Goal: Task Accomplishment & Management: Manage account settings

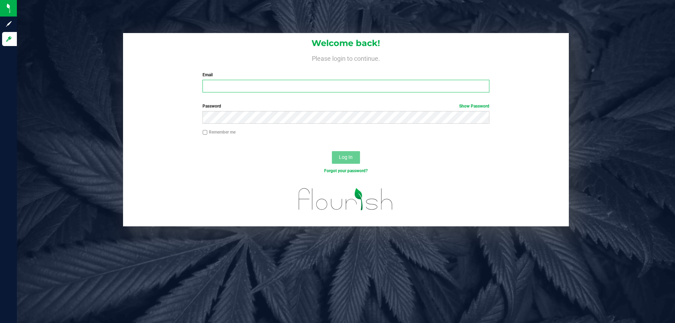
click at [234, 87] on input "Email" at bounding box center [345, 86] width 286 height 13
type input "CGee@liveparallel.com"
click at [332, 151] on button "Log In" at bounding box center [346, 157] width 28 height 13
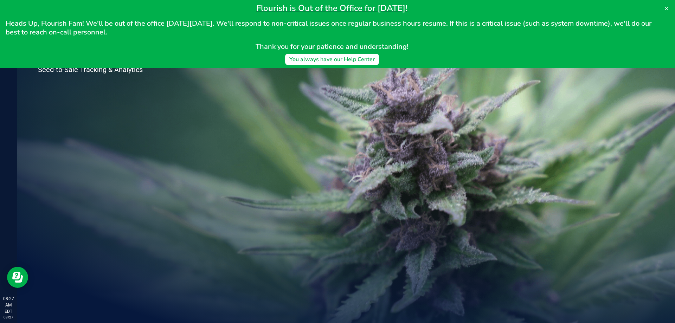
click at [67, 163] on div "Welcome to Flourish Software Seed-to-Sale Tracking & Analytics" at bounding box center [105, 170] width 176 height 306
click at [667, 9] on icon at bounding box center [666, 9] width 4 height 4
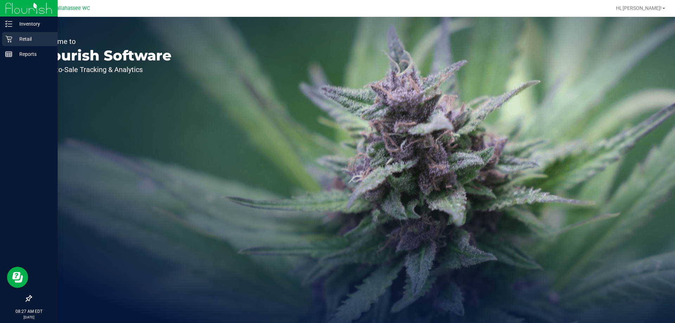
click at [9, 39] on icon at bounding box center [8, 39] width 7 height 7
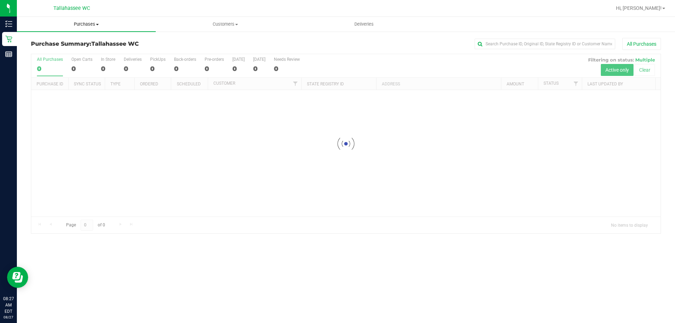
click at [92, 24] on span "Purchases" at bounding box center [86, 24] width 139 height 6
click at [76, 52] on li "Fulfillment" at bounding box center [86, 51] width 139 height 8
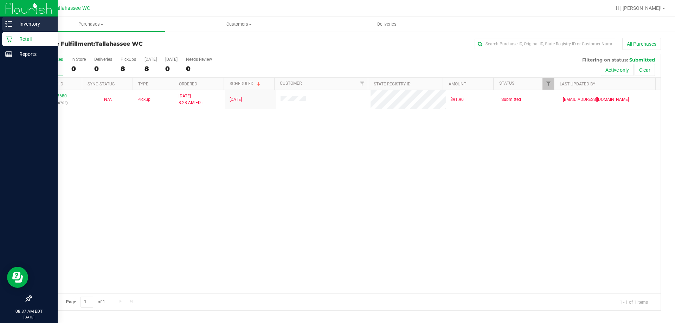
click at [22, 21] on p "Inventory" at bounding box center [33, 24] width 42 height 8
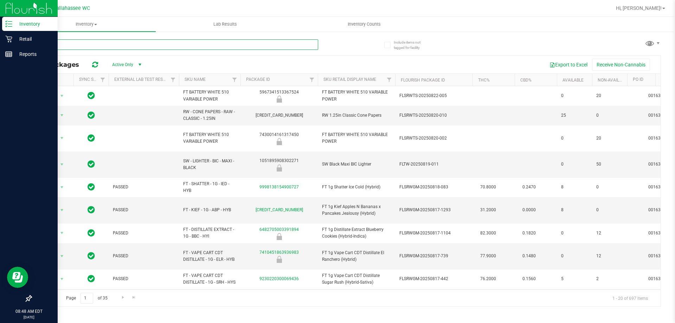
click at [104, 47] on input "text" at bounding box center [174, 44] width 287 height 11
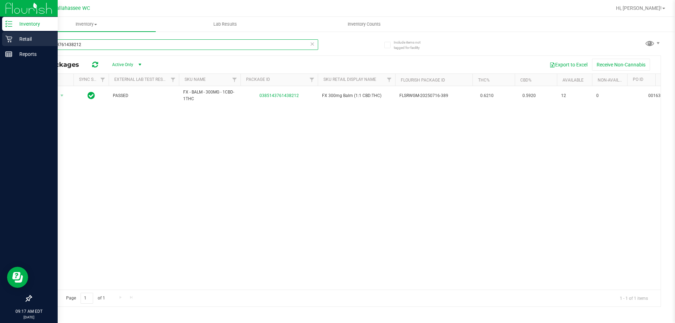
type input "0385143761438212"
click at [8, 43] on div "Retail" at bounding box center [30, 39] width 56 height 14
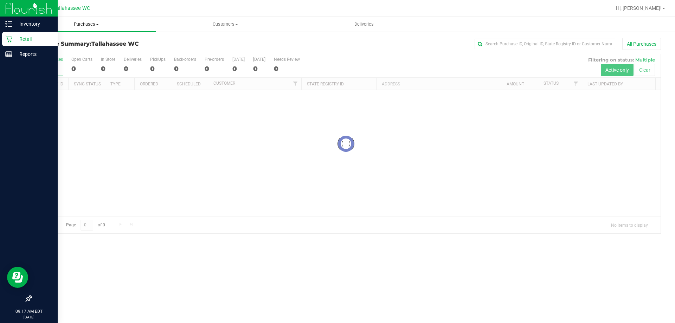
click at [71, 25] on span "Purchases" at bounding box center [86, 24] width 139 height 6
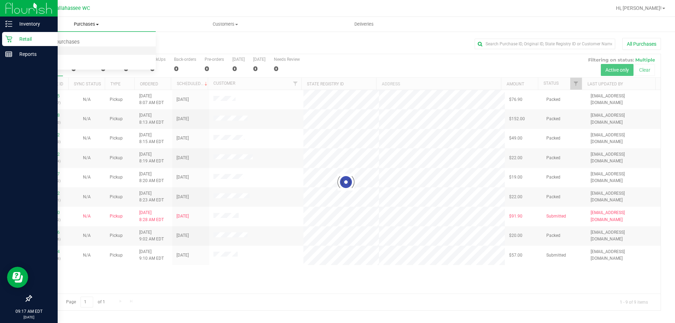
click at [66, 51] on li "Fulfillment" at bounding box center [86, 51] width 139 height 8
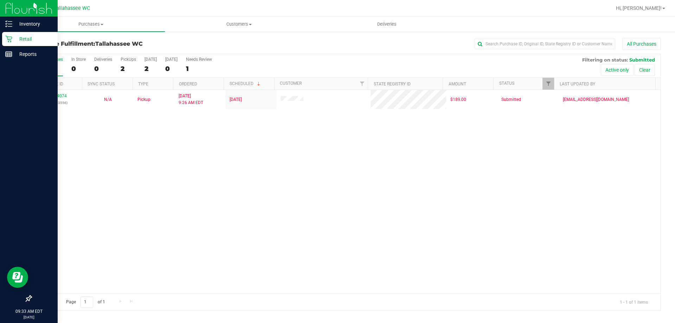
click at [104, 202] on div "11854074 (317443556) N/A Pickup 8/27/2025 9:26 AM EDT 8/27/2025 $189.00 Submitt…" at bounding box center [345, 191] width 629 height 203
click at [510, 169] on div "11854074 (317443556) N/A Pickup 8/27/2025 9:26 AM EDT 8/27/2025 $189.00 Submitt…" at bounding box center [345, 191] width 629 height 203
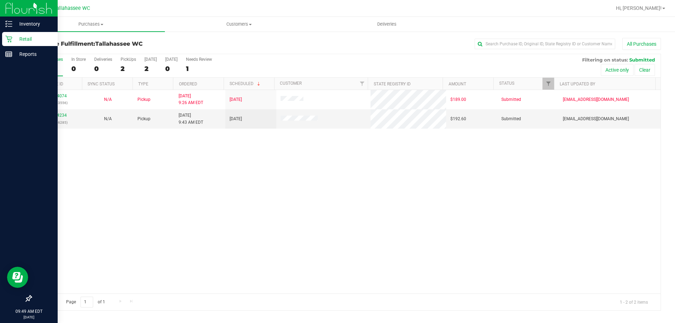
click at [15, 35] on p "Retail" at bounding box center [33, 39] width 42 height 8
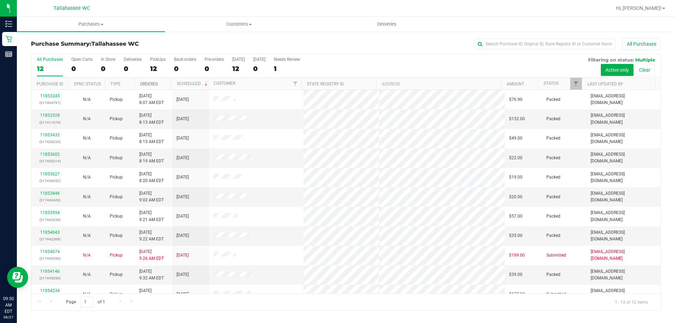
click at [154, 83] on link "Ordered" at bounding box center [149, 84] width 18 height 5
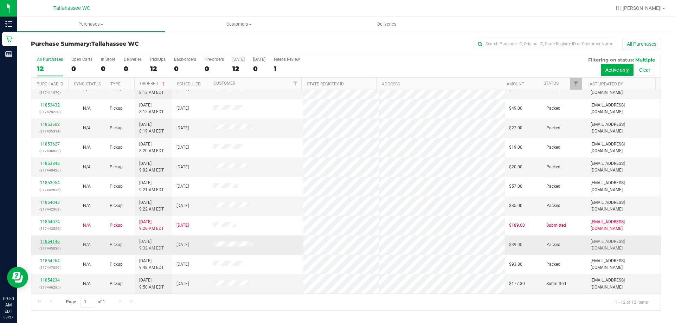
click at [48, 241] on link "11854146" at bounding box center [50, 241] width 20 height 5
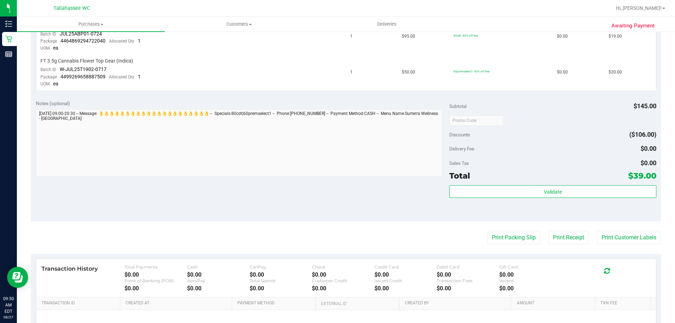
scroll to position [211, 0]
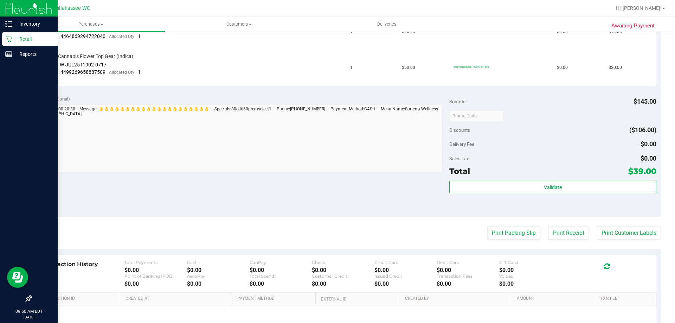
click at [19, 37] on p "Retail" at bounding box center [33, 39] width 42 height 8
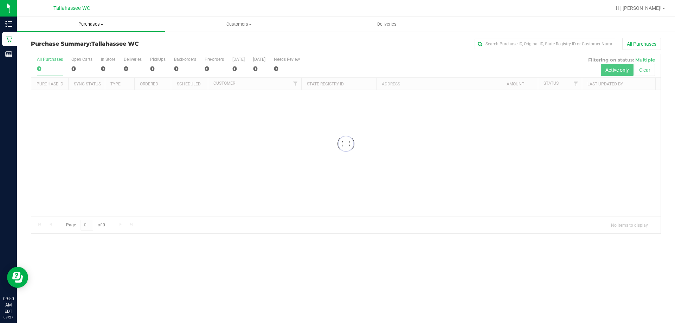
click at [89, 25] on span "Purchases" at bounding box center [91, 24] width 148 height 6
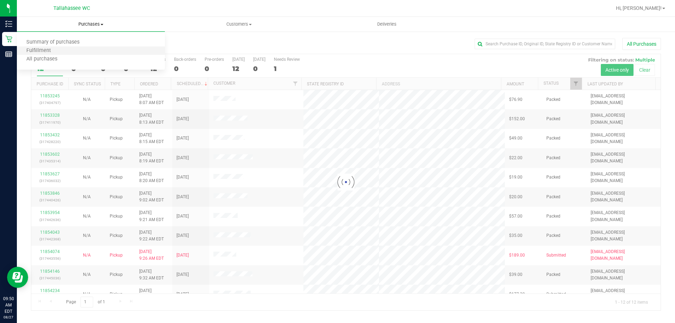
click at [72, 49] on li "Fulfillment" at bounding box center [91, 51] width 148 height 8
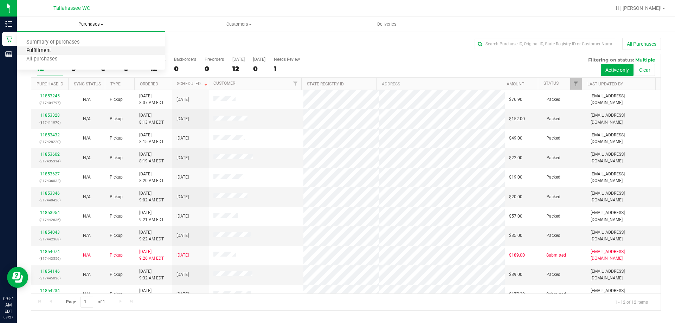
click at [38, 51] on span "Fulfillment" at bounding box center [39, 51] width 44 height 6
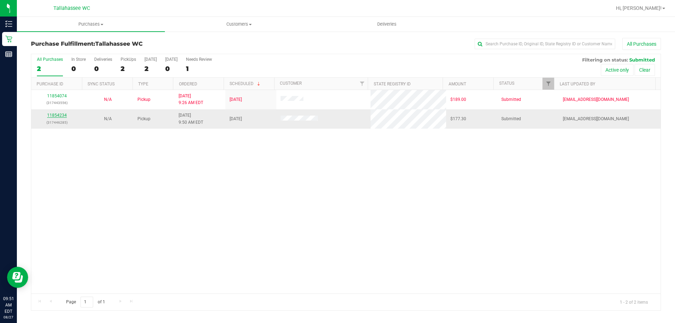
click at [54, 114] on link "11854234" at bounding box center [57, 115] width 20 height 5
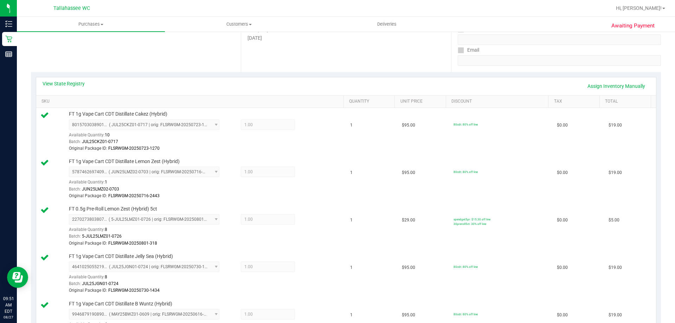
scroll to position [105, 0]
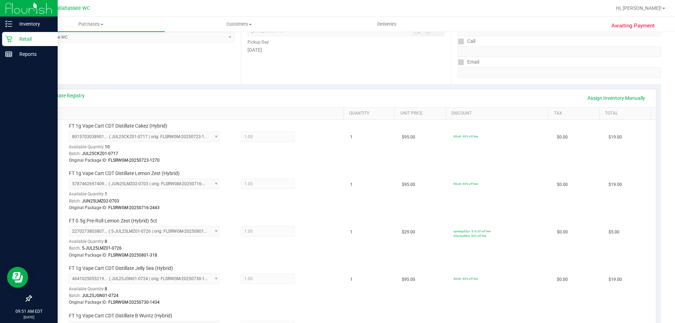
click at [17, 35] on p "Retail" at bounding box center [33, 39] width 42 height 8
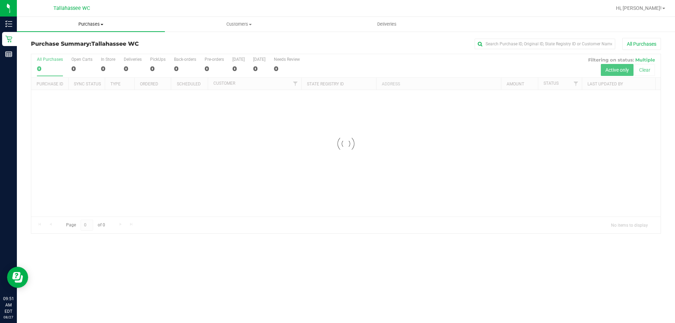
click at [93, 26] on span "Purchases" at bounding box center [91, 24] width 148 height 6
click at [40, 51] on span "Fulfillment" at bounding box center [39, 51] width 44 height 6
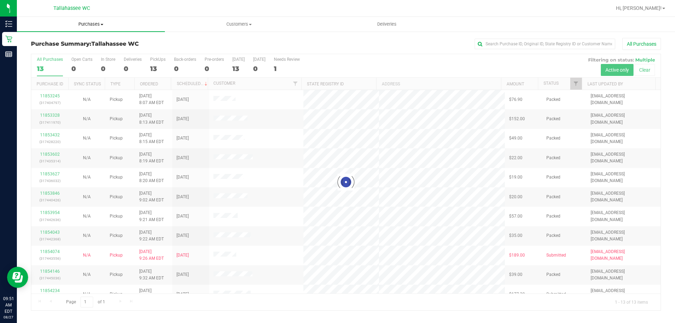
click at [81, 28] on uib-tab-heading "Purchases Summary of purchases Fulfillment All purchases" at bounding box center [91, 24] width 148 height 15
click at [60, 49] on li "Fulfillment" at bounding box center [91, 51] width 148 height 8
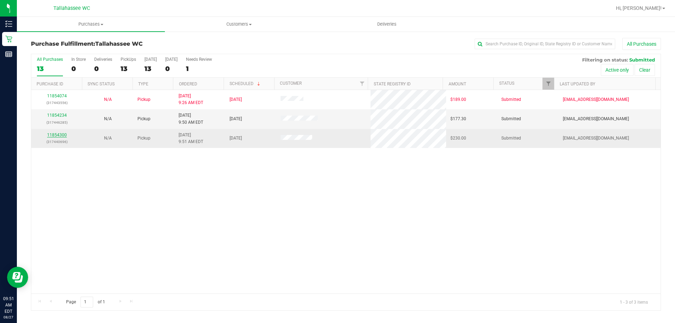
click at [55, 132] on link "11854300" at bounding box center [57, 134] width 20 height 5
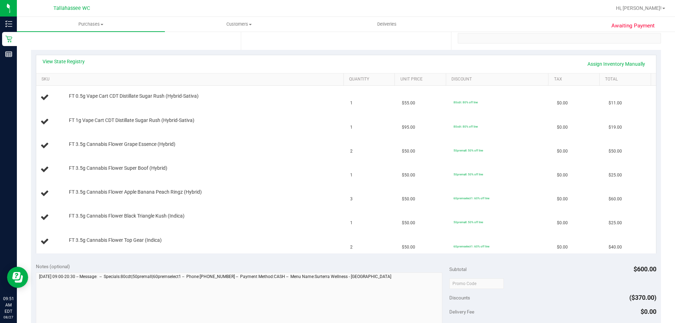
scroll to position [105, 0]
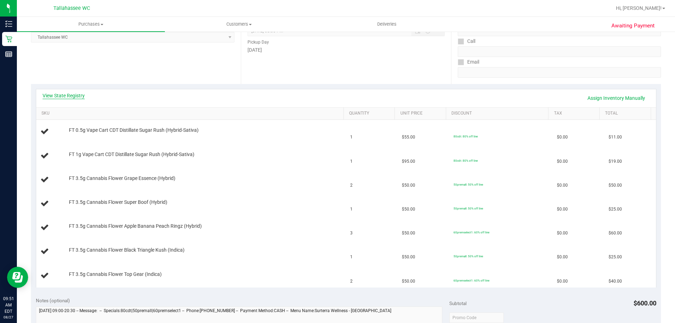
click at [64, 93] on link "View State Registry" at bounding box center [64, 95] width 42 height 7
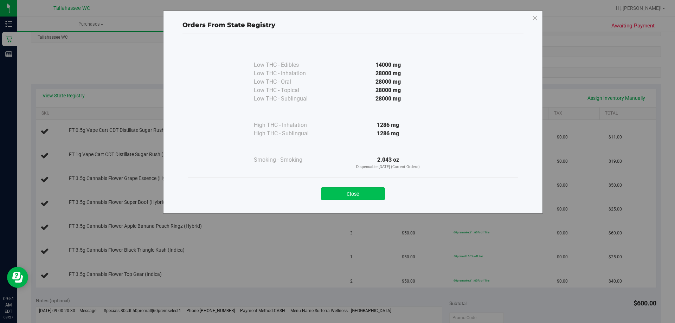
click at [351, 194] on button "Close" at bounding box center [353, 193] width 64 height 13
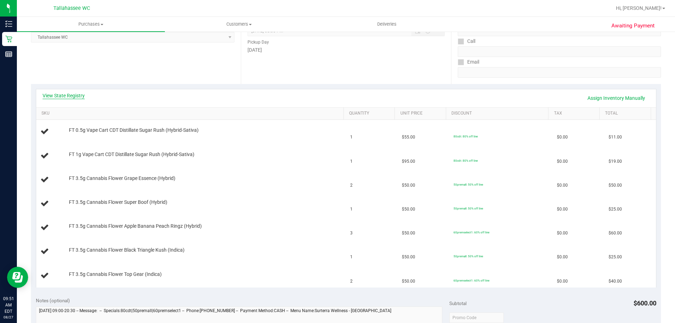
click at [77, 96] on link "View State Registry" at bounding box center [64, 95] width 42 height 7
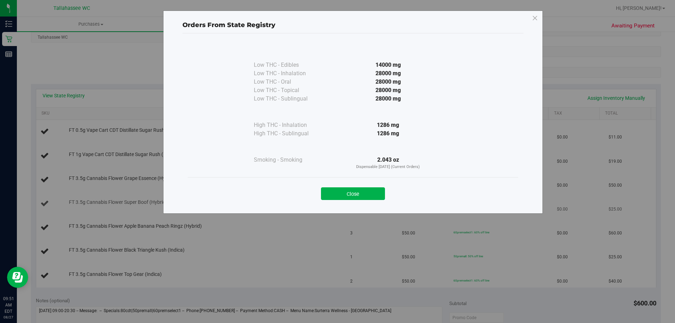
click at [351, 199] on button "Close" at bounding box center [353, 193] width 64 height 13
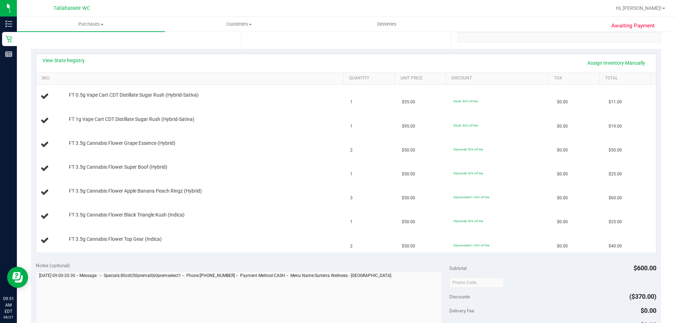
scroll to position [281, 0]
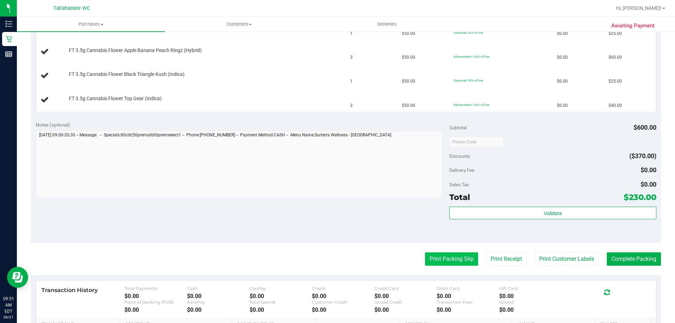
click at [441, 260] on button "Print Packing Slip" at bounding box center [451, 258] width 53 height 13
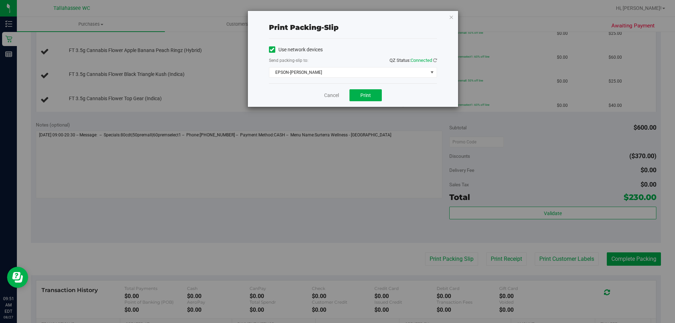
click at [355, 78] on div "Use network devices Send packing-slip to: QZ Status: Connected EPSON-[PERSON_NA…" at bounding box center [353, 61] width 168 height 45
click at [354, 74] on span "EPSON-[PERSON_NAME]" at bounding box center [348, 72] width 158 height 10
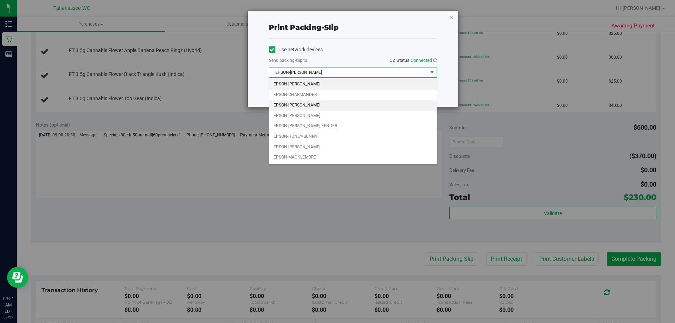
click at [333, 106] on li "EPSON-[PERSON_NAME]" at bounding box center [352, 105] width 167 height 11
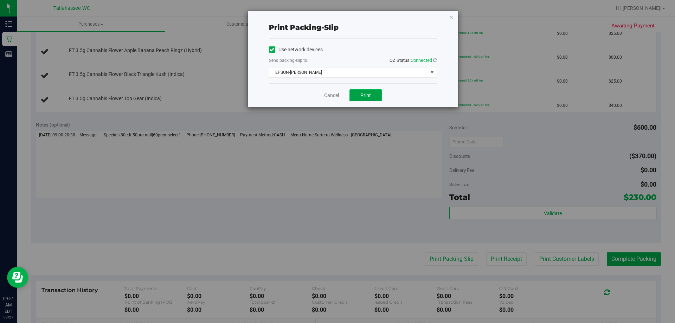
click at [369, 93] on span "Print" at bounding box center [365, 95] width 11 height 6
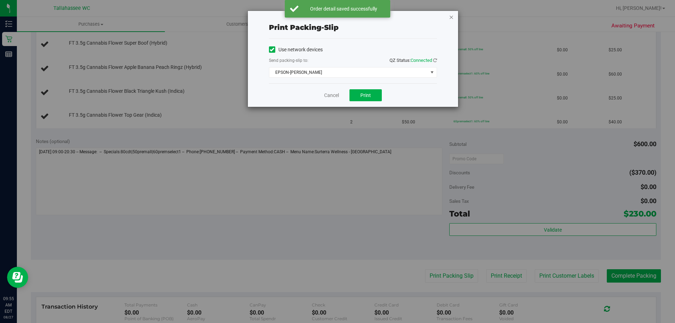
click at [453, 16] on icon "button" at bounding box center [451, 17] width 5 height 8
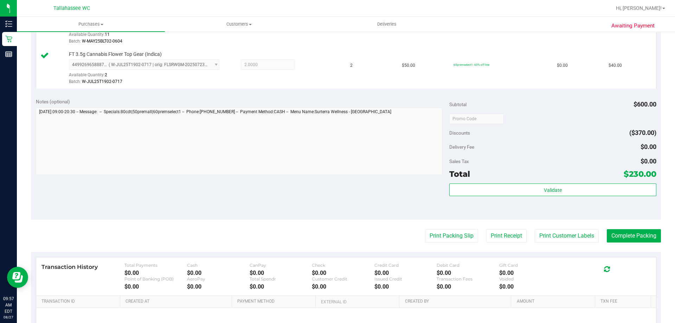
scroll to position [492, 0]
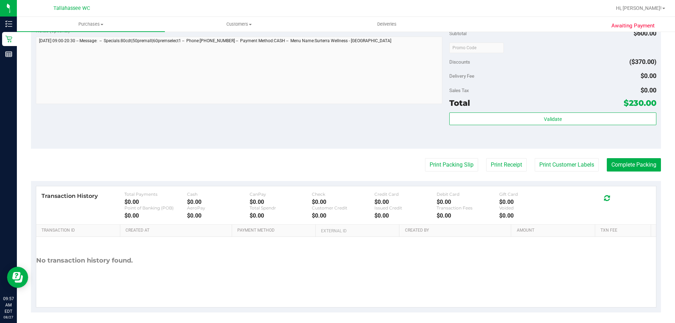
click at [453, 125] on div "Validate" at bounding box center [552, 128] width 207 height 32
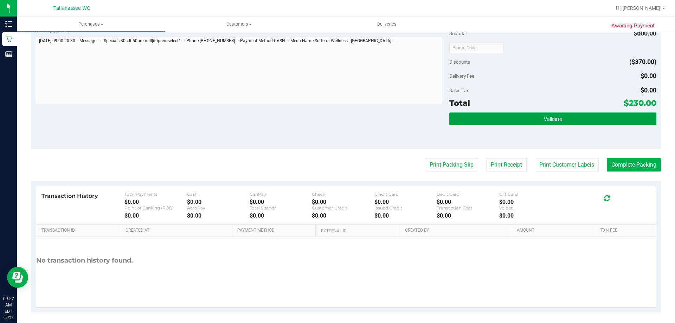
click at [456, 124] on button "Validate" at bounding box center [552, 118] width 207 height 13
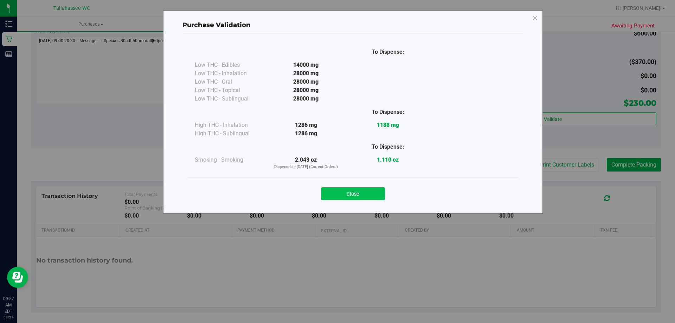
click at [362, 200] on button "Close" at bounding box center [353, 193] width 64 height 13
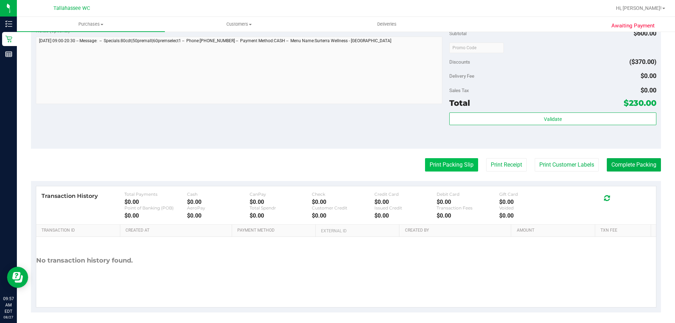
click at [433, 167] on button "Print Packing Slip" at bounding box center [451, 164] width 53 height 13
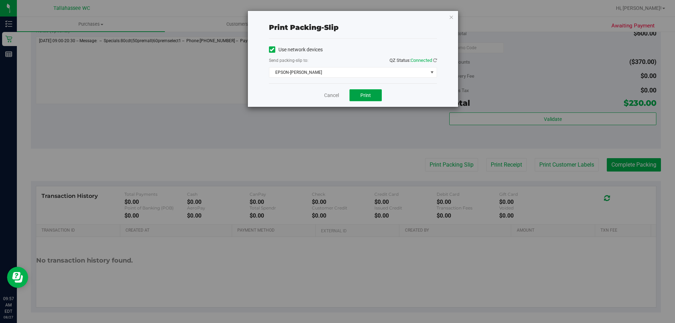
click at [374, 99] on button "Print" at bounding box center [365, 95] width 32 height 12
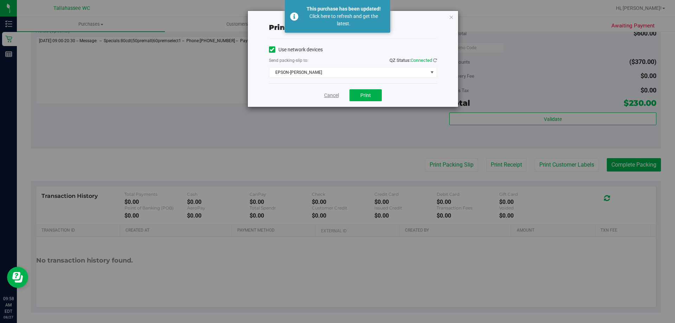
click at [337, 95] on link "Cancel" at bounding box center [331, 95] width 15 height 7
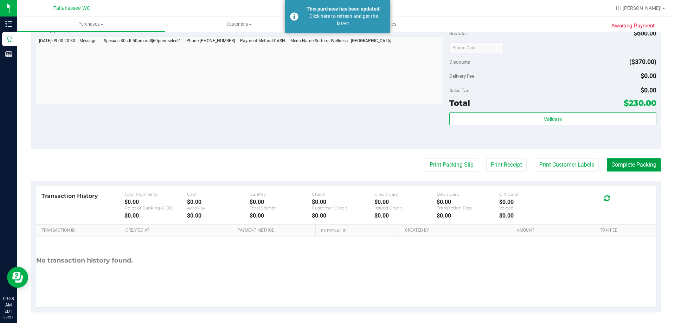
click at [623, 164] on button "Complete Packing" at bounding box center [634, 164] width 54 height 13
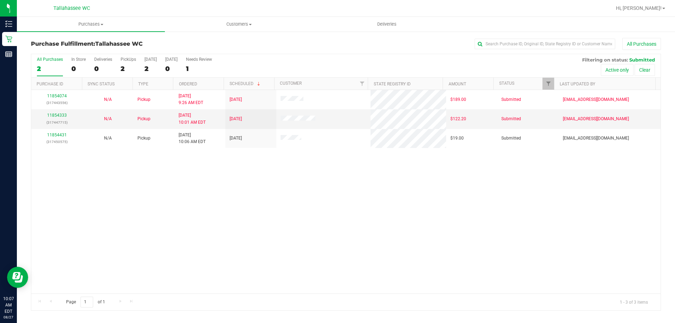
click at [57, 225] on div "11854074 (317443556) N/A Pickup [DATE] 9:26 AM EDT 8/27/2025 $189.00 Submitted …" at bounding box center [345, 191] width 629 height 203
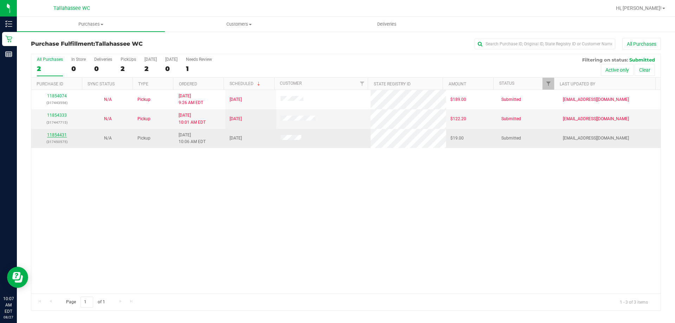
click at [62, 133] on link "11854431" at bounding box center [57, 134] width 20 height 5
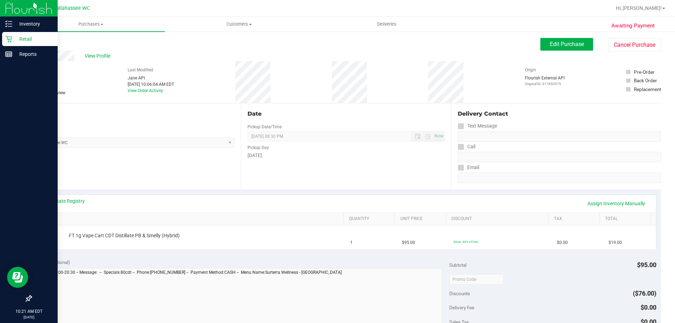
click at [20, 41] on p "Retail" at bounding box center [33, 39] width 42 height 8
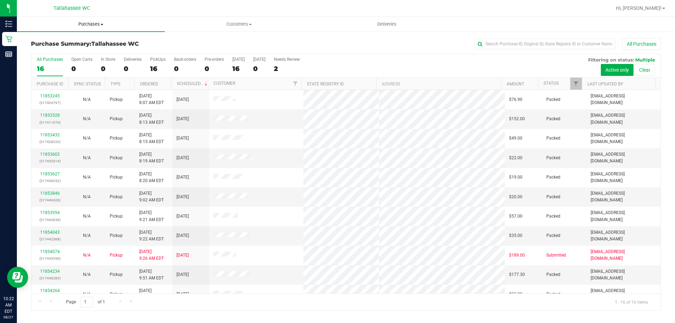
click at [84, 24] on span "Purchases" at bounding box center [91, 24] width 148 height 6
click at [59, 47] on li "Fulfillment" at bounding box center [91, 51] width 148 height 8
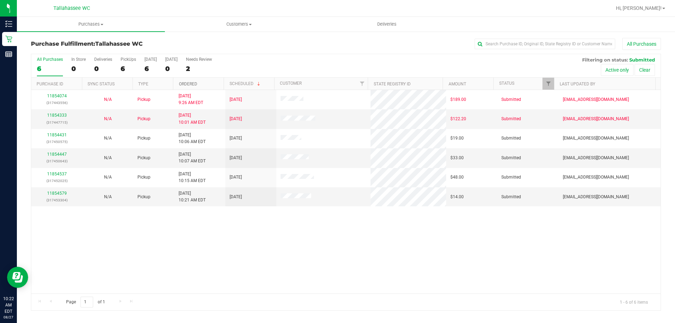
click at [184, 82] on link "Ordered" at bounding box center [188, 84] width 18 height 5
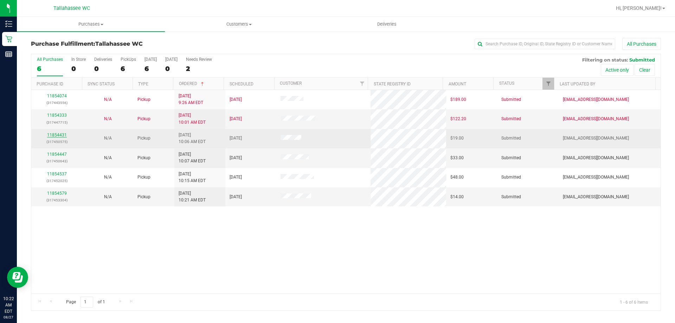
click at [54, 137] on link "11854431" at bounding box center [57, 134] width 20 height 5
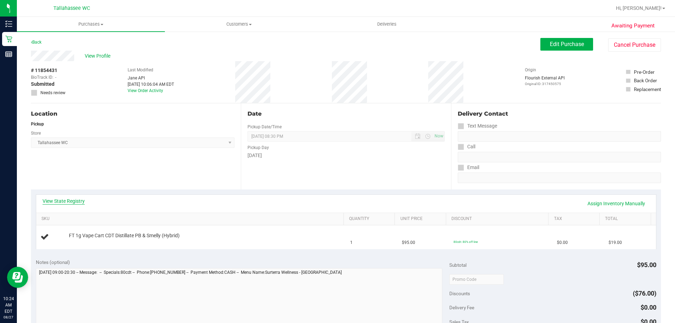
click at [67, 199] on link "View State Registry" at bounding box center [64, 200] width 42 height 7
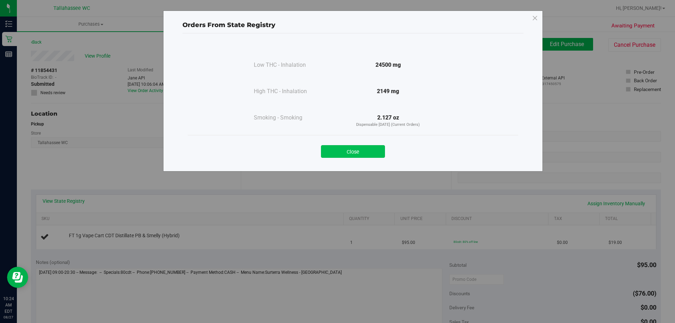
click at [351, 153] on button "Close" at bounding box center [353, 151] width 64 height 13
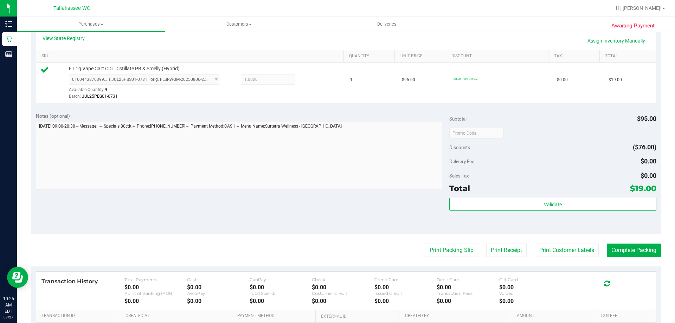
scroll to position [211, 0]
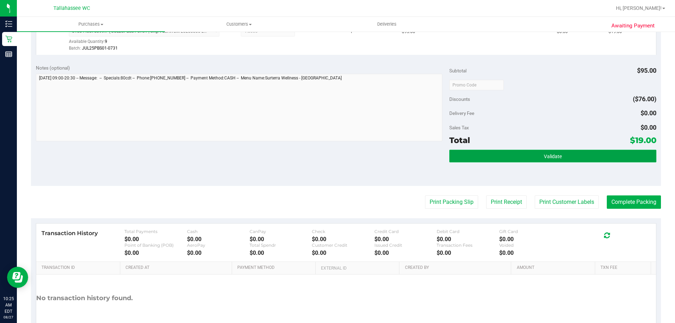
click at [510, 155] on button "Validate" at bounding box center [552, 156] width 207 height 13
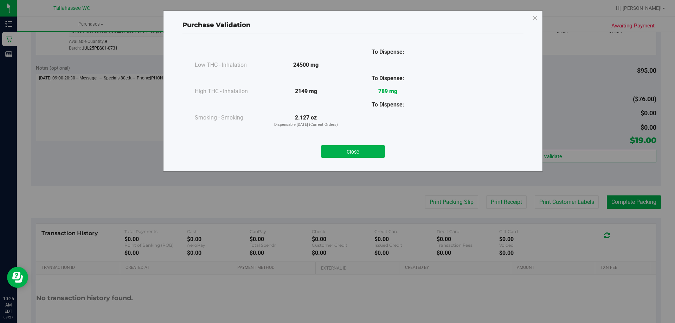
click at [337, 148] on button "Close" at bounding box center [353, 151] width 64 height 13
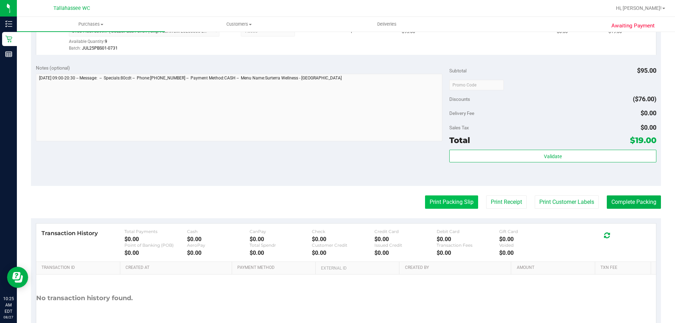
click at [444, 202] on button "Print Packing Slip" at bounding box center [451, 201] width 53 height 13
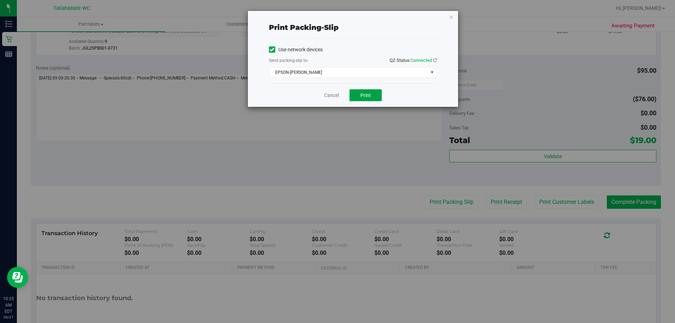
click at [370, 96] on span "Print" at bounding box center [365, 95] width 11 height 6
click at [453, 15] on icon "button" at bounding box center [451, 17] width 5 height 8
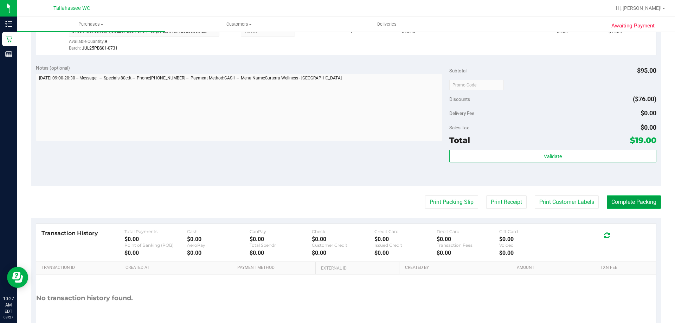
click at [625, 201] on button "Complete Packing" at bounding box center [634, 201] width 54 height 13
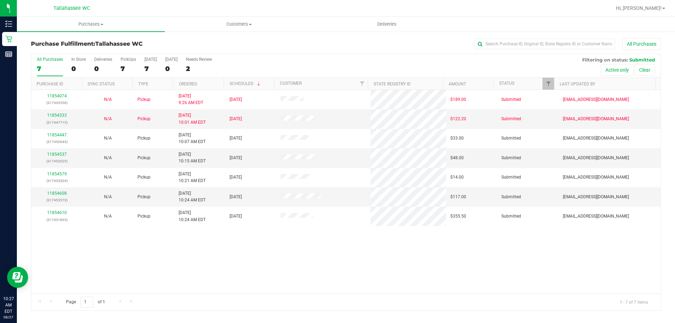
click at [185, 79] on th "Ordered" at bounding box center [198, 84] width 51 height 12
click at [185, 81] on div at bounding box center [345, 182] width 629 height 256
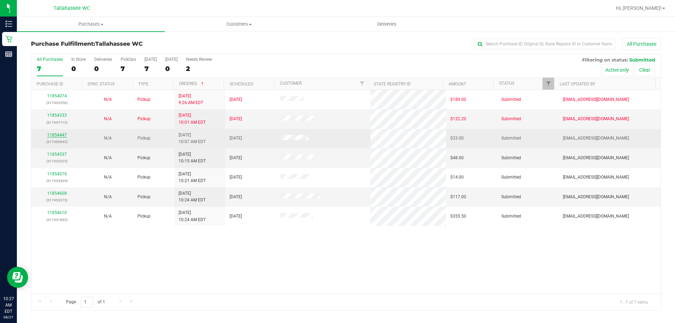
click at [58, 133] on link "11854447" at bounding box center [57, 134] width 20 height 5
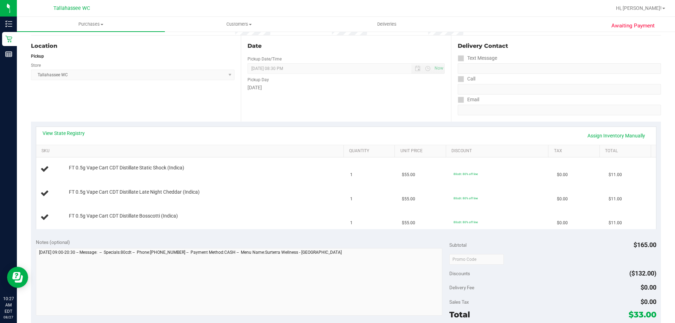
scroll to position [70, 0]
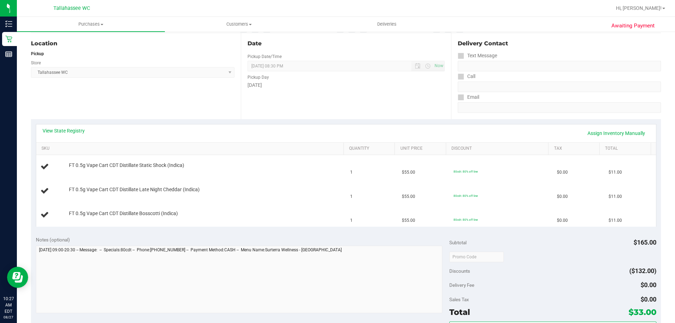
click at [58, 133] on link "View State Registry" at bounding box center [64, 130] width 42 height 7
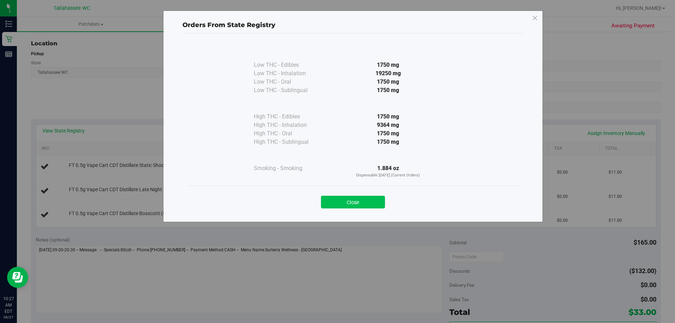
click at [370, 204] on button "Close" at bounding box center [353, 202] width 64 height 13
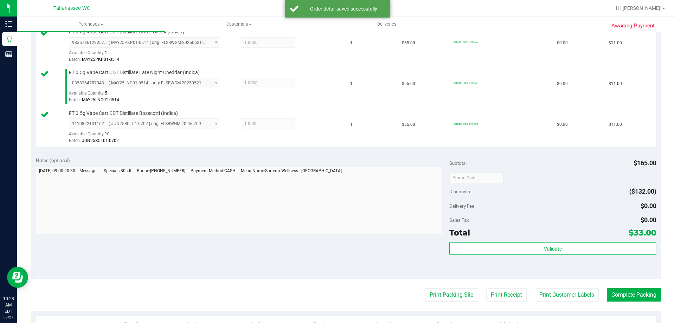
scroll to position [211, 0]
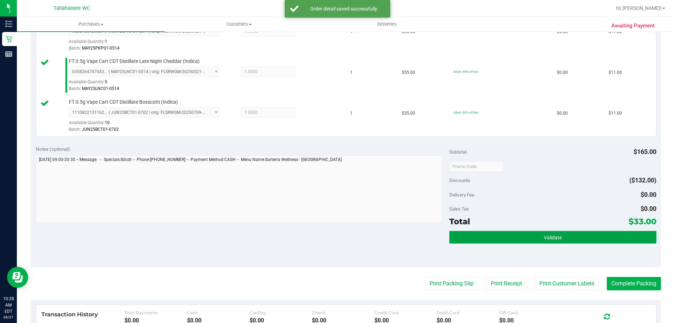
click at [453, 236] on button "Validate" at bounding box center [552, 237] width 207 height 13
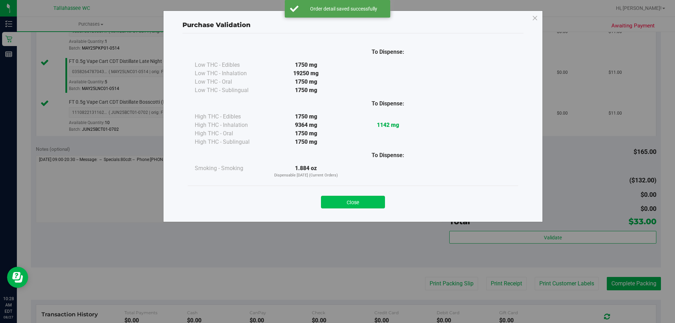
click at [325, 197] on button "Close" at bounding box center [353, 202] width 64 height 13
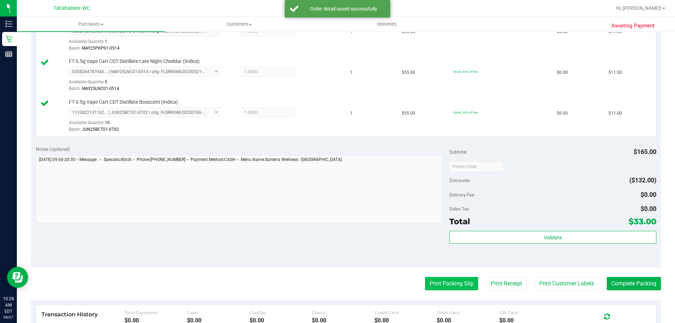
click at [437, 286] on button "Print Packing Slip" at bounding box center [451, 283] width 53 height 13
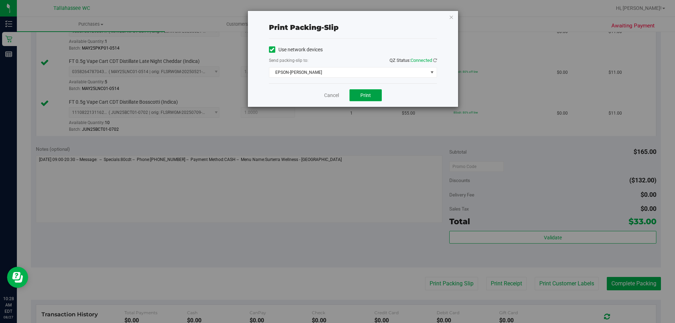
click at [379, 95] on button "Print" at bounding box center [365, 95] width 32 height 12
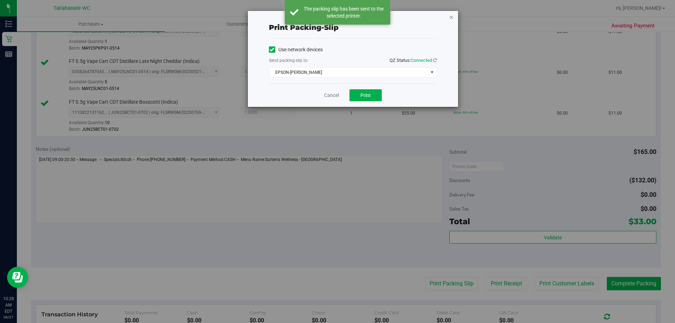
click at [451, 18] on icon "button" at bounding box center [451, 17] width 5 height 8
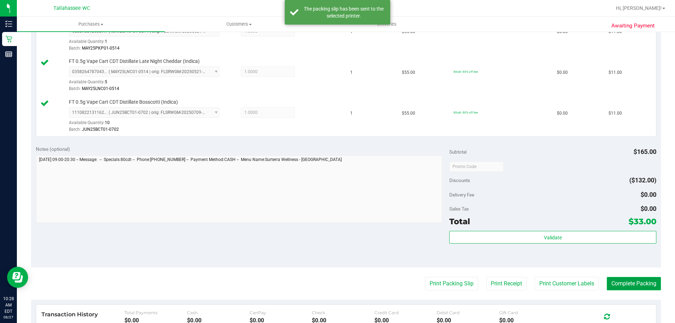
click at [630, 287] on button "Complete Packing" at bounding box center [634, 283] width 54 height 13
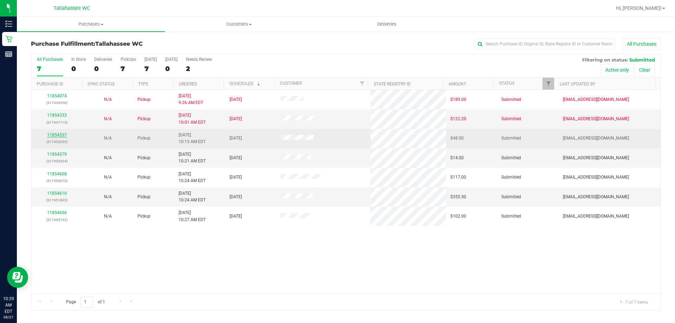
click at [62, 136] on link "11854537" at bounding box center [57, 134] width 20 height 5
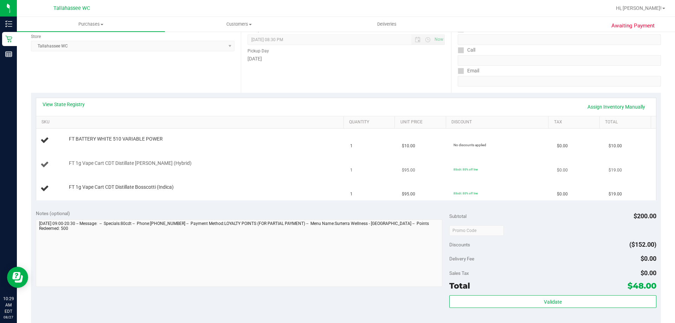
scroll to position [105, 0]
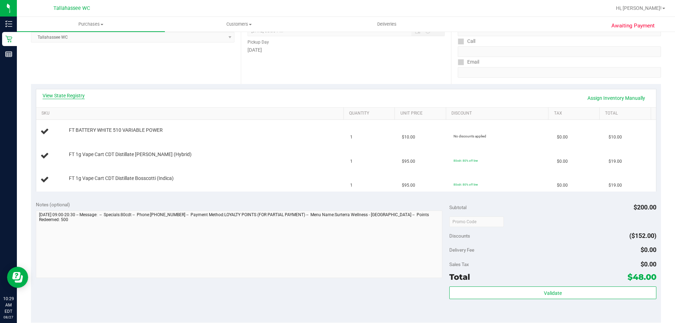
click at [79, 95] on link "View State Registry" at bounding box center [64, 95] width 42 height 7
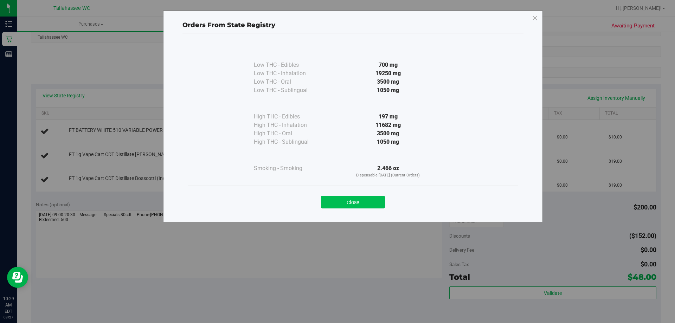
click at [370, 202] on button "Close" at bounding box center [353, 202] width 64 height 13
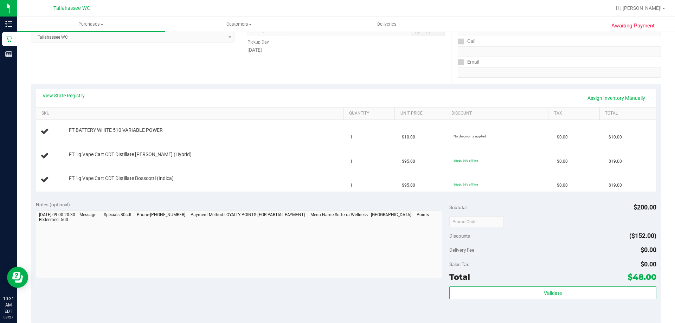
click at [78, 94] on link "View State Registry" at bounding box center [64, 95] width 42 height 7
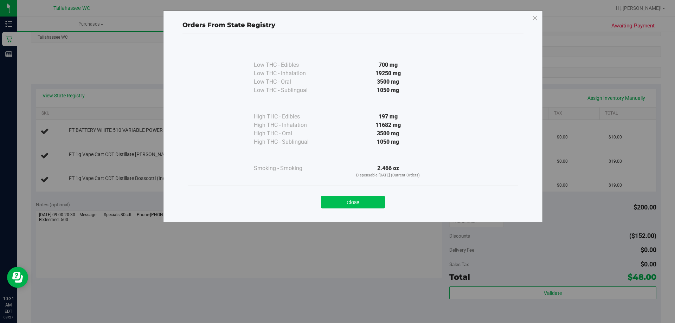
click at [380, 201] on button "Close" at bounding box center [353, 202] width 64 height 13
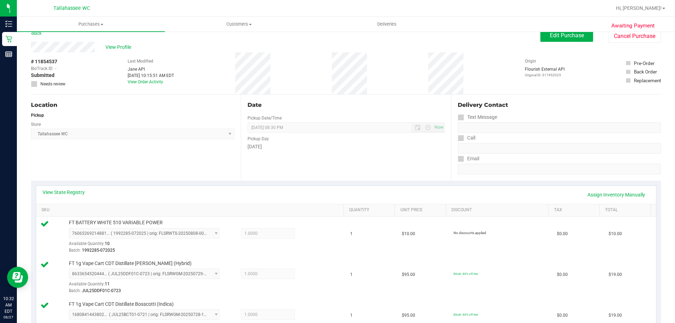
scroll to position [0, 0]
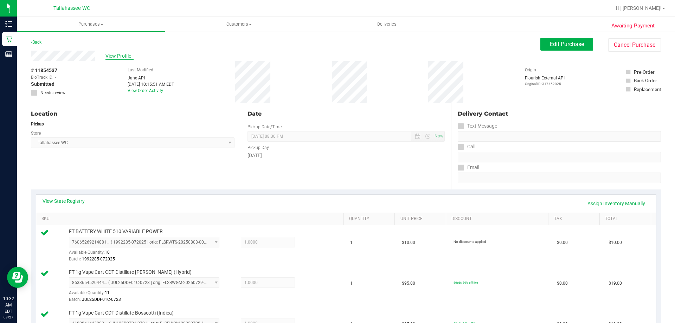
click at [120, 53] on span "View Profile" at bounding box center [119, 55] width 28 height 7
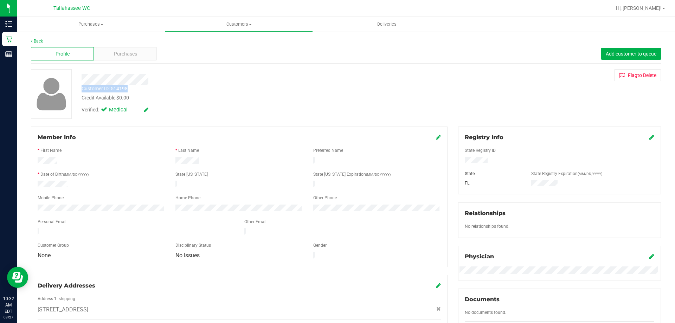
drag, startPoint x: 83, startPoint y: 89, endPoint x: 129, endPoint y: 89, distance: 46.4
click at [129, 89] on div "Customer ID: 514198 Credit Available: $0.00" at bounding box center [236, 93] width 320 height 17
copy div "Customer ID: 514198"
click at [35, 39] on link "Back" at bounding box center [37, 41] width 12 height 5
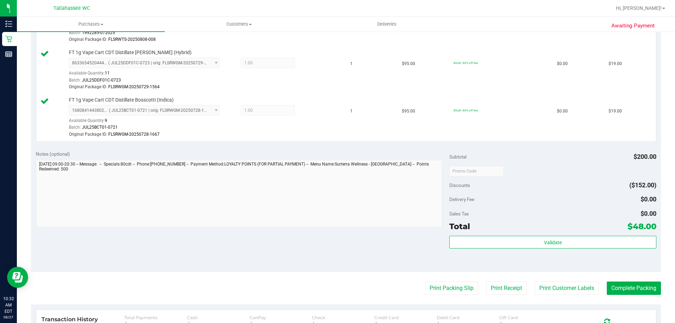
scroll to position [281, 0]
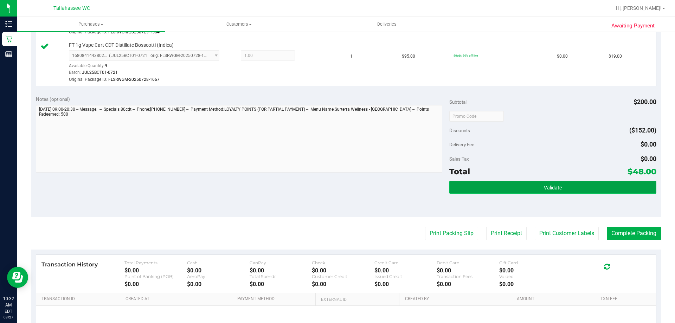
click at [472, 187] on button "Validate" at bounding box center [552, 187] width 207 height 13
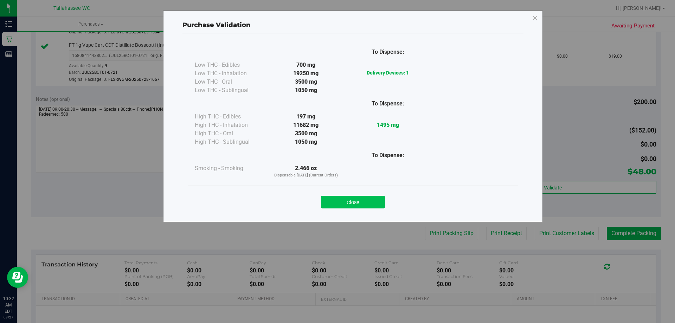
click at [379, 206] on button "Close" at bounding box center [353, 202] width 64 height 13
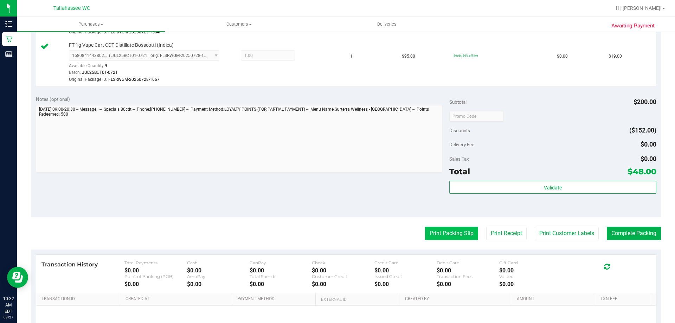
click at [458, 236] on button "Print Packing Slip" at bounding box center [451, 233] width 53 height 13
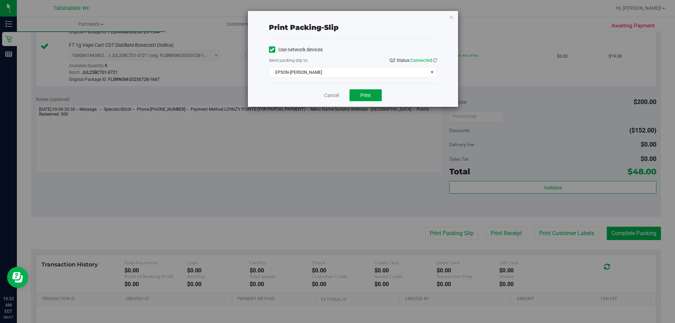
click at [367, 99] on button "Print" at bounding box center [365, 95] width 32 height 12
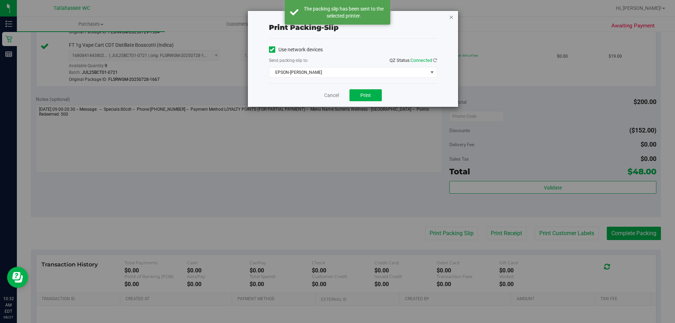
click at [449, 15] on icon "button" at bounding box center [451, 17] width 5 height 8
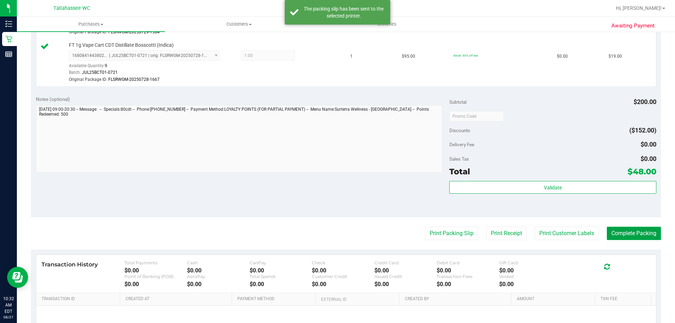
click at [611, 227] on button "Complete Packing" at bounding box center [634, 233] width 54 height 13
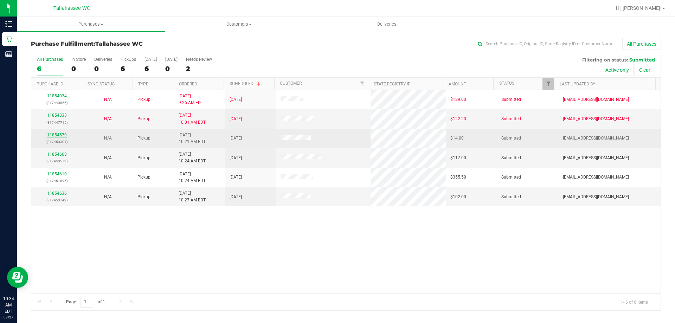
click at [59, 135] on link "11854579" at bounding box center [57, 134] width 20 height 5
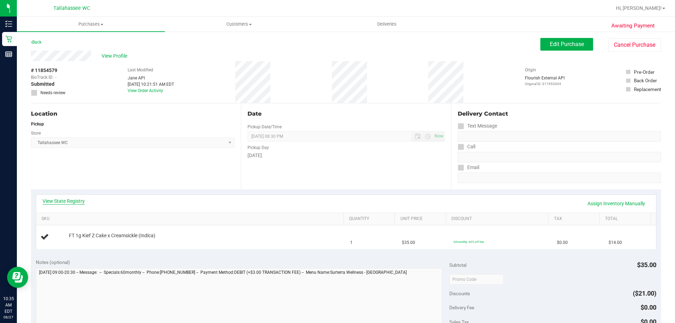
click at [75, 201] on link "View State Registry" at bounding box center [64, 200] width 42 height 7
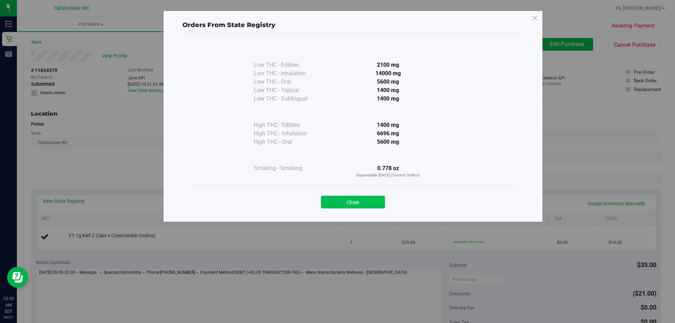
click at [363, 203] on button "Close" at bounding box center [353, 202] width 64 height 13
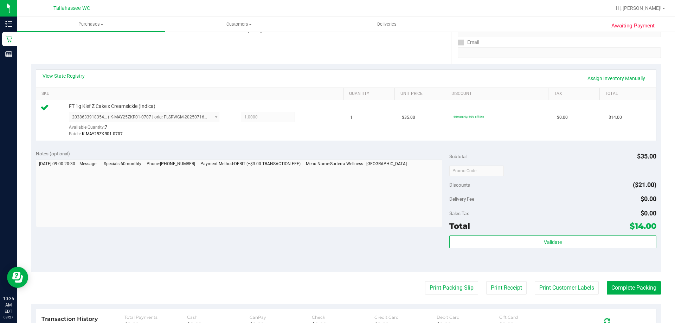
scroll to position [246, 0]
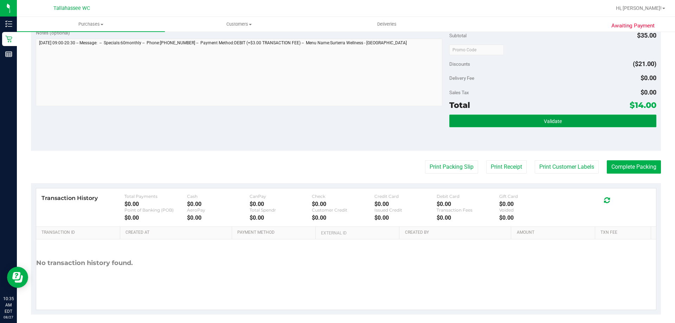
click at [477, 116] on button "Validate" at bounding box center [552, 121] width 207 height 13
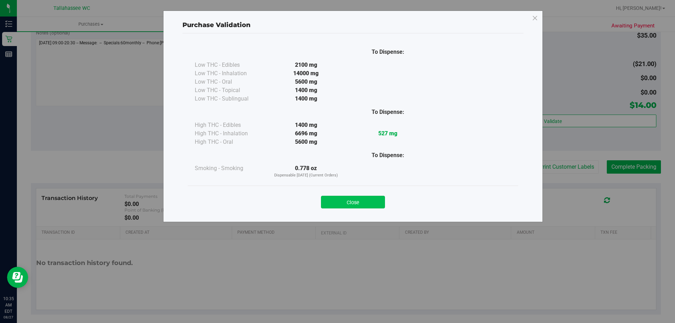
click at [356, 204] on button "Close" at bounding box center [353, 202] width 64 height 13
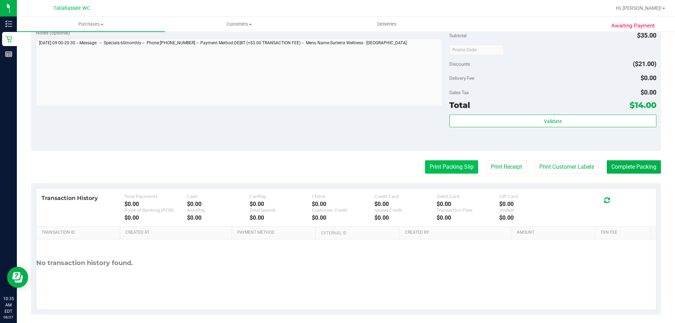
click at [460, 165] on button "Print Packing Slip" at bounding box center [451, 166] width 53 height 13
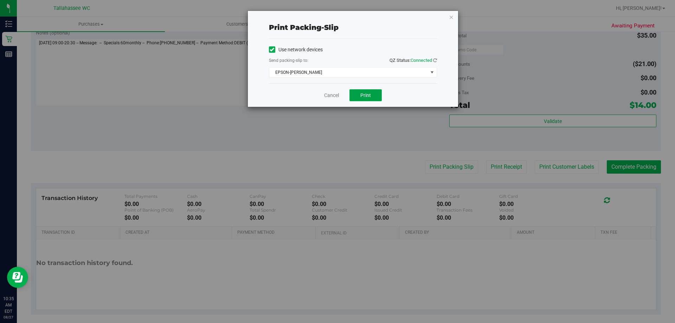
click at [357, 95] on button "Print" at bounding box center [365, 95] width 32 height 12
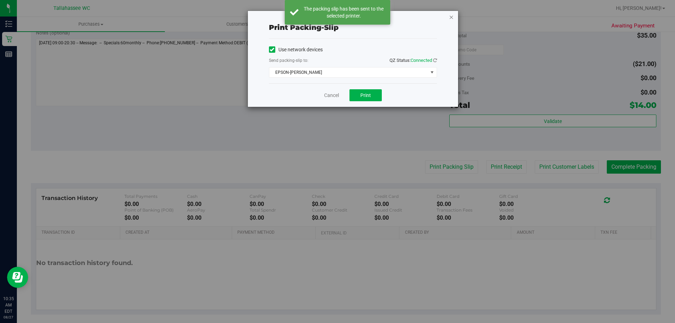
click at [450, 17] on icon "button" at bounding box center [451, 17] width 5 height 8
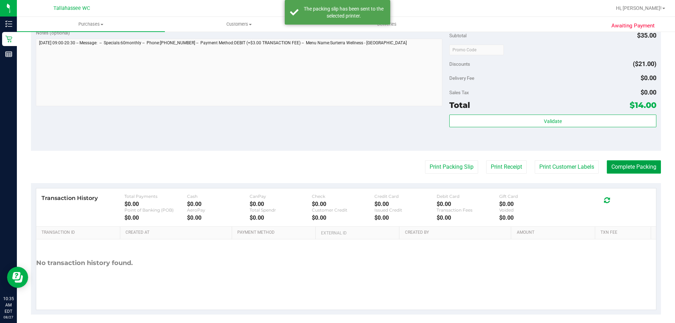
click at [607, 169] on button "Complete Packing" at bounding box center [634, 166] width 54 height 13
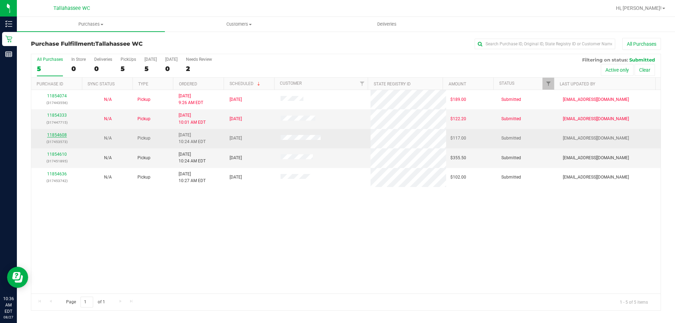
click at [61, 134] on link "11854608" at bounding box center [57, 134] width 20 height 5
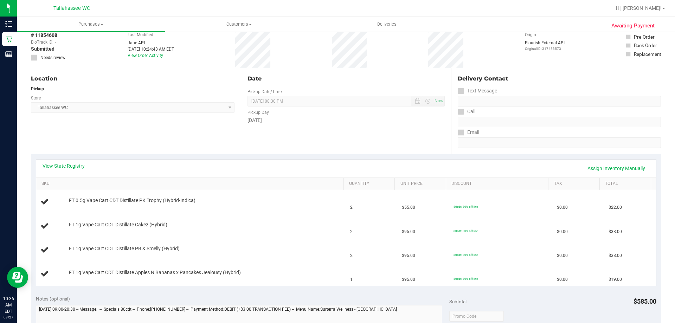
scroll to position [70, 0]
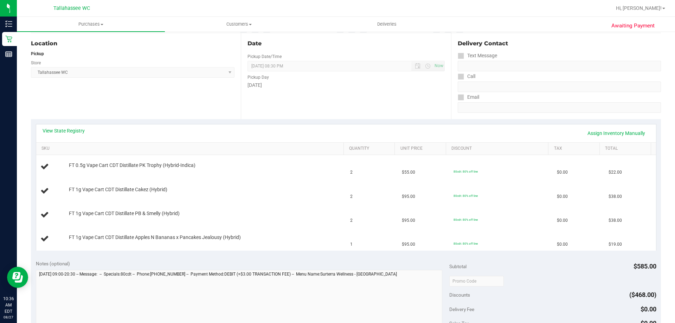
click at [59, 124] on div "View State Registry Assign Inventory Manually" at bounding box center [346, 133] width 620 height 18
click at [58, 129] on link "View State Registry" at bounding box center [64, 130] width 42 height 7
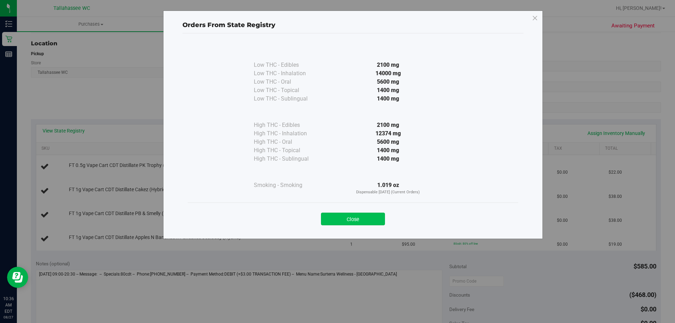
click at [341, 222] on button "Close" at bounding box center [353, 219] width 64 height 13
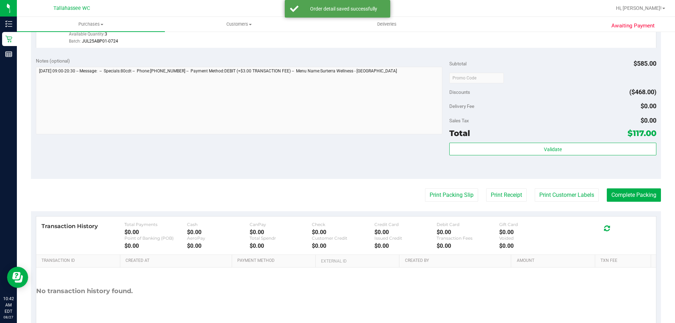
scroll to position [351, 0]
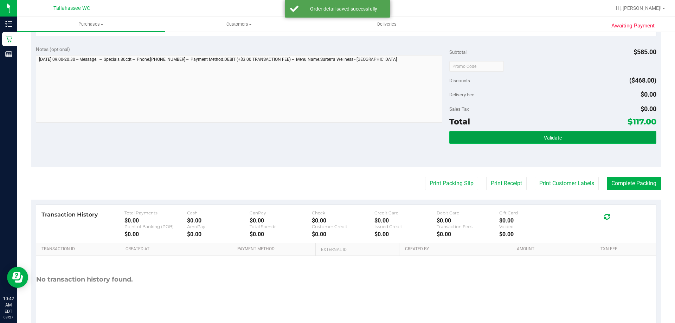
click at [469, 137] on button "Validate" at bounding box center [552, 137] width 207 height 13
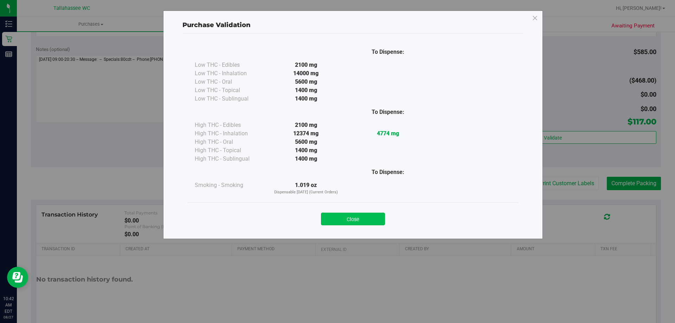
click at [377, 220] on button "Close" at bounding box center [353, 219] width 64 height 13
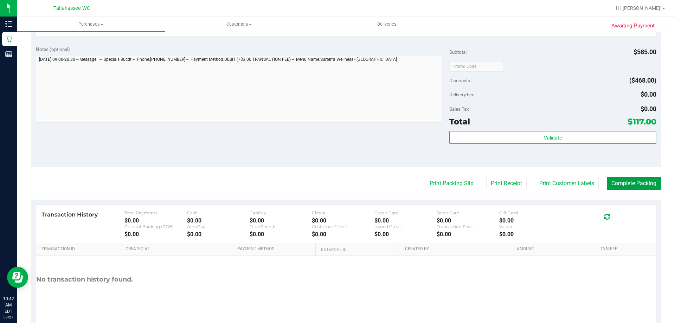
click at [649, 186] on button "Complete Packing" at bounding box center [634, 183] width 54 height 13
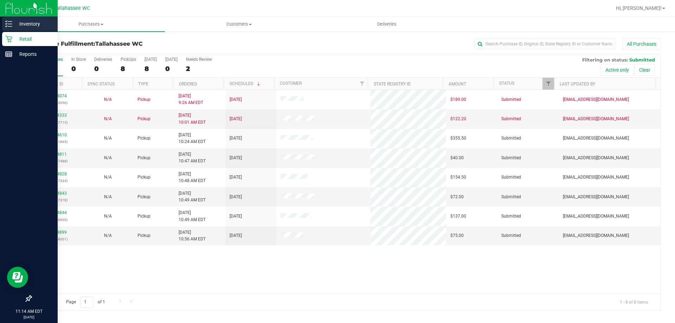
click at [19, 28] on p "Inventory" at bounding box center [33, 24] width 42 height 8
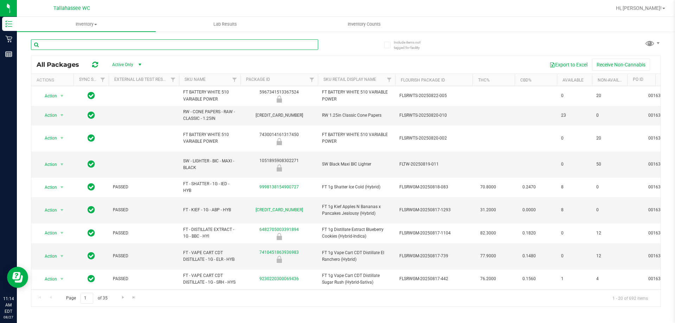
click at [100, 46] on input "text" at bounding box center [174, 44] width 287 height 11
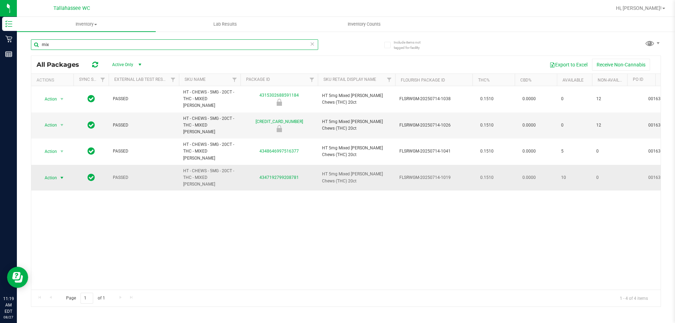
type input "mix"
click at [56, 173] on span "Action" at bounding box center [47, 178] width 19 height 10
click at [149, 201] on div "Action Action Global inventory Package audit log Print package label Print prod…" at bounding box center [345, 187] width 629 height 203
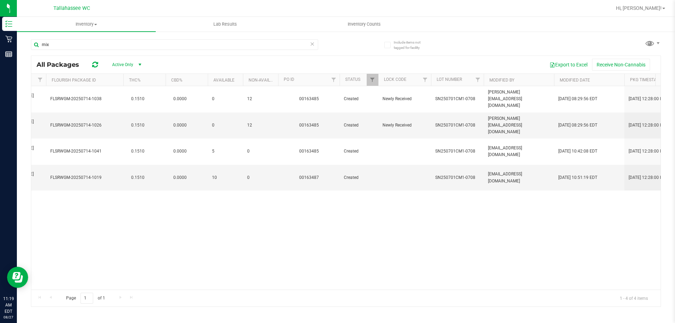
scroll to position [0, 357]
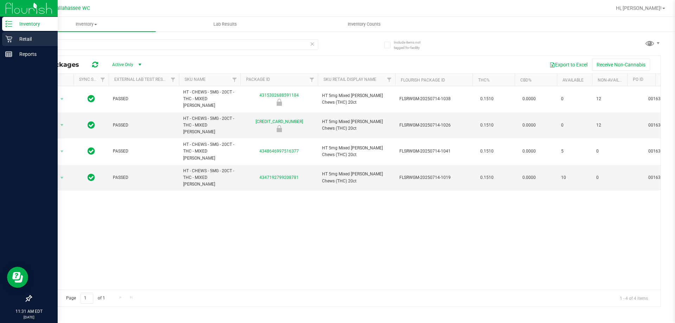
click at [30, 40] on p "Retail" at bounding box center [33, 39] width 42 height 8
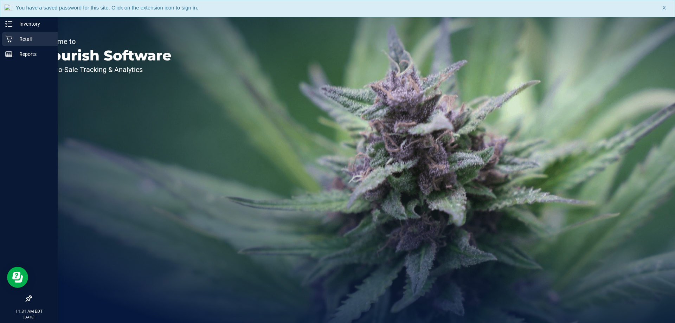
click at [9, 41] on icon at bounding box center [8, 38] width 7 height 7
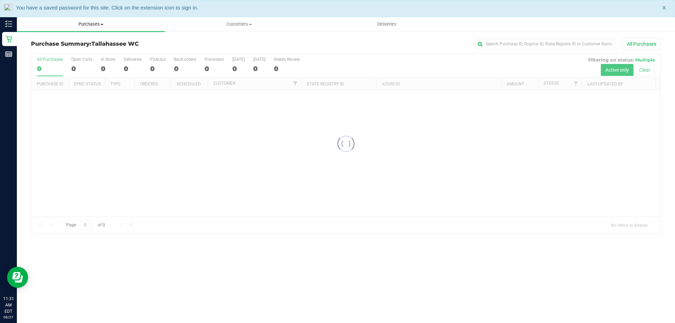
click at [86, 21] on span "Purchases" at bounding box center [91, 24] width 148 height 6
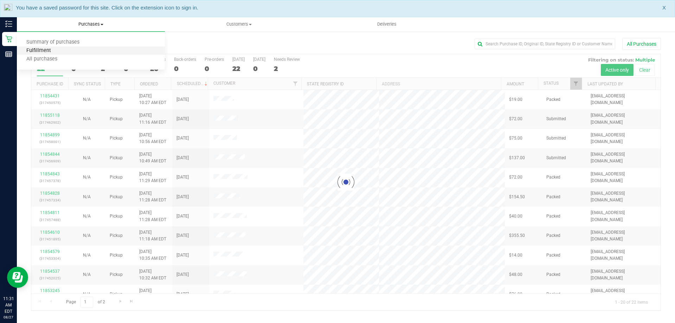
click at [58, 51] on span "Fulfillment" at bounding box center [39, 51] width 44 height 6
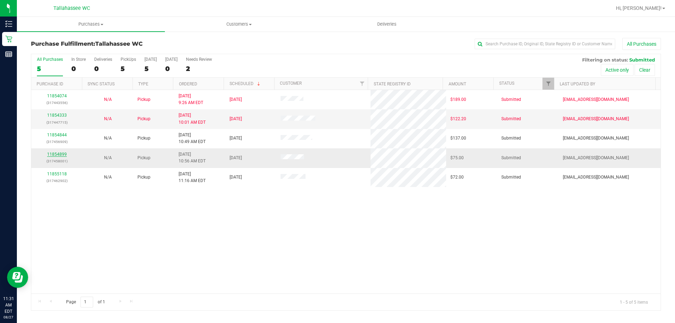
click at [59, 156] on link "11854899" at bounding box center [57, 154] width 20 height 5
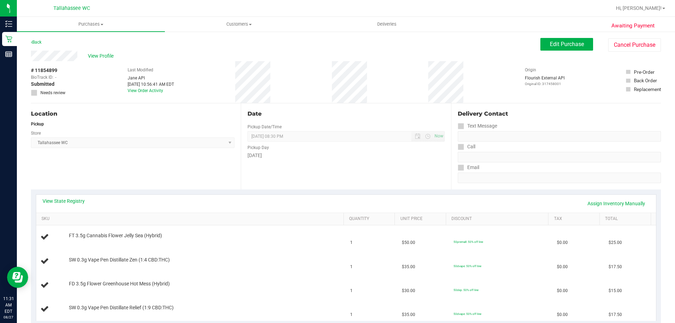
scroll to position [70, 0]
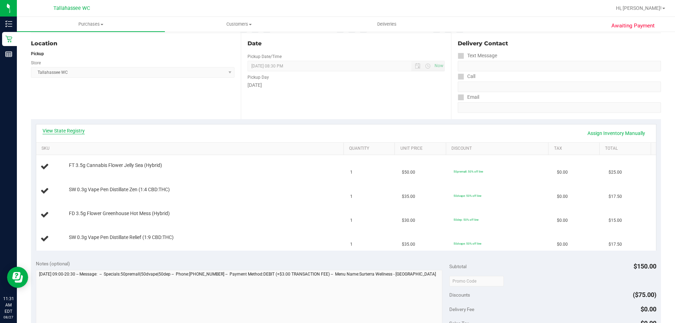
click at [70, 130] on link "View State Registry" at bounding box center [64, 130] width 42 height 7
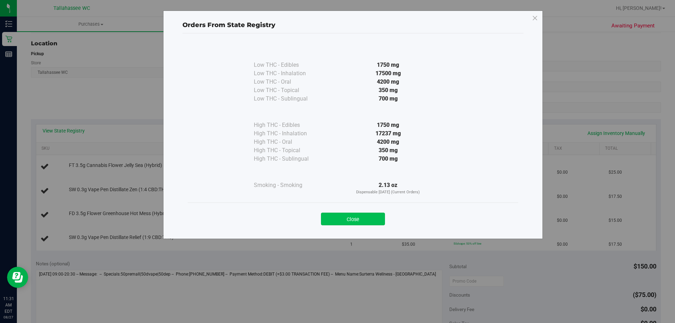
click at [349, 218] on button "Close" at bounding box center [353, 219] width 64 height 13
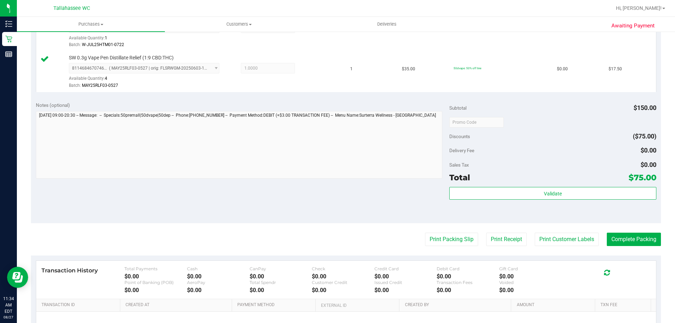
scroll to position [316, 0]
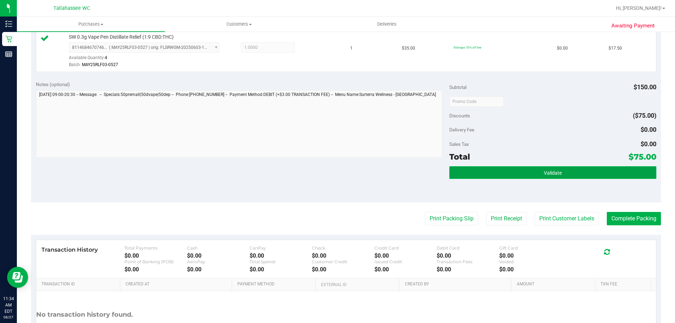
click at [513, 174] on button "Validate" at bounding box center [552, 172] width 207 height 13
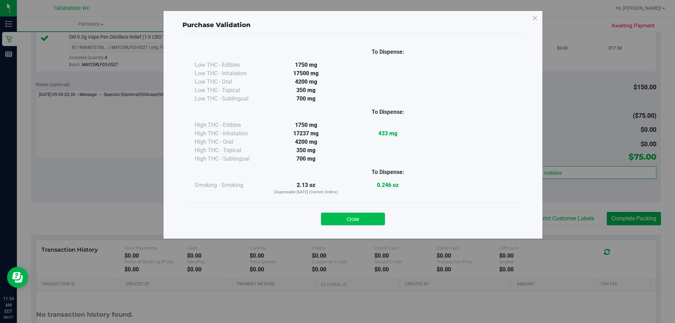
click at [372, 216] on button "Close" at bounding box center [353, 219] width 64 height 13
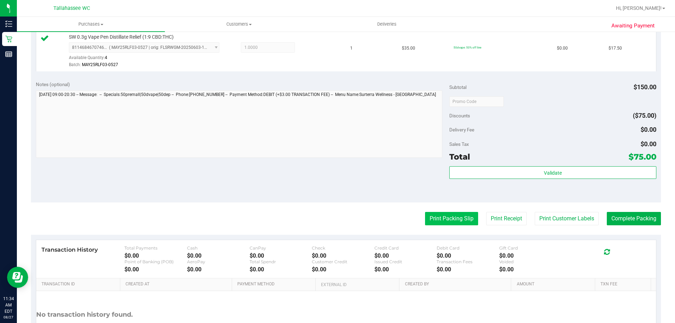
click at [425, 212] on button "Print Packing Slip" at bounding box center [451, 218] width 53 height 13
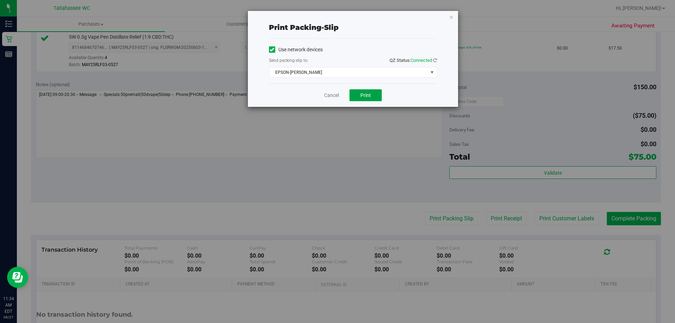
click at [358, 98] on button "Print" at bounding box center [365, 95] width 32 height 12
click at [450, 17] on icon "button" at bounding box center [451, 17] width 5 height 8
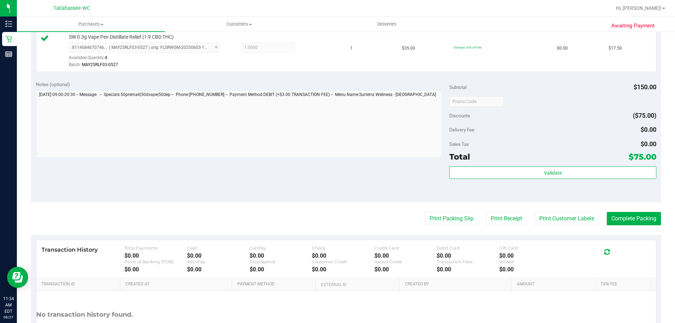
click at [616, 227] on purchase-details "Back Edit Purchase Cancel Purchase View Profile # 11854899 BioTrack ID: - Submi…" at bounding box center [346, 44] width 630 height 644
click at [618, 219] on button "Complete Packing" at bounding box center [634, 218] width 54 height 13
